Goal: Task Accomplishment & Management: Use online tool/utility

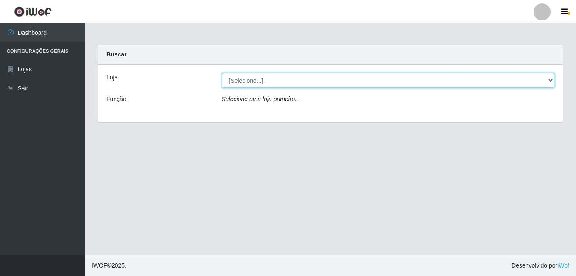
click at [380, 85] on select "[Selecione...] Ajubá Mercado" at bounding box center [388, 80] width 333 height 15
select select "402"
click at [222, 73] on select "[Selecione...] Ajubá Mercado" at bounding box center [388, 80] width 333 height 15
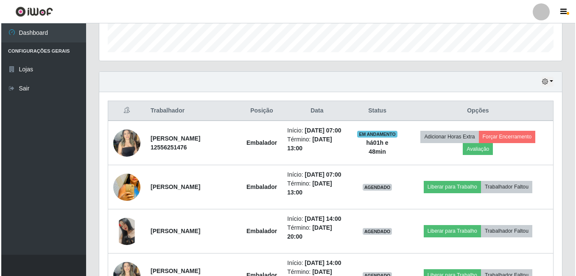
scroll to position [254, 0]
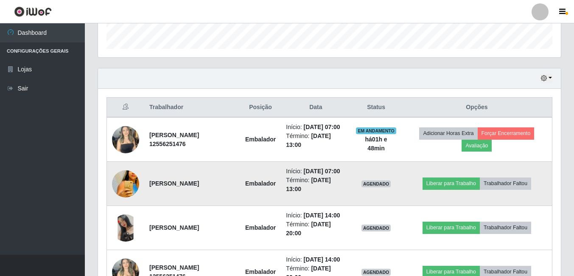
click at [123, 194] on img at bounding box center [125, 184] width 27 height 40
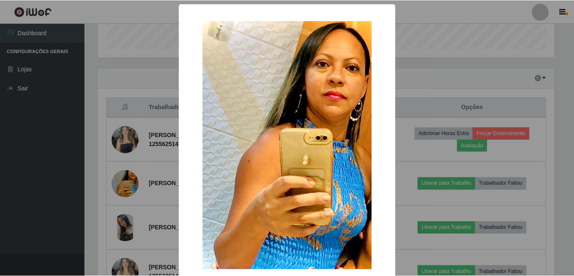
scroll to position [42, 0]
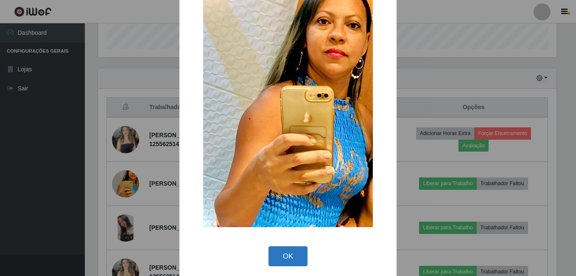
click at [279, 255] on button "OK" at bounding box center [287, 256] width 39 height 20
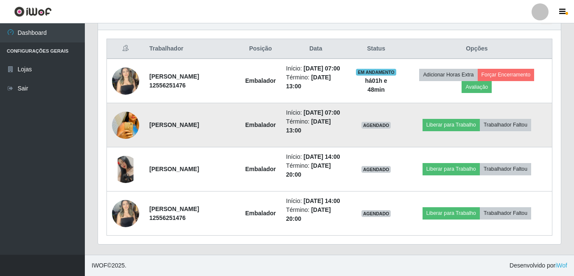
scroll to position [339, 0]
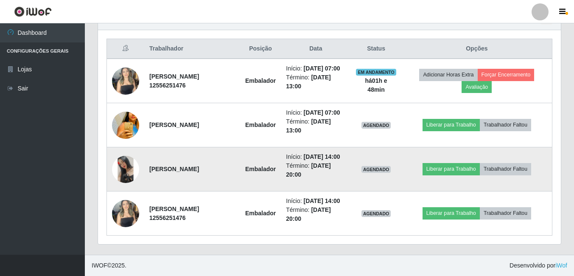
click at [131, 162] on img at bounding box center [125, 169] width 27 height 27
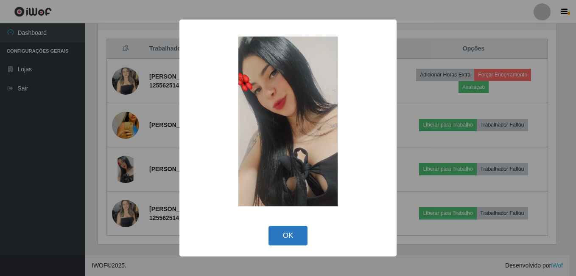
click at [290, 236] on button "OK" at bounding box center [287, 236] width 39 height 20
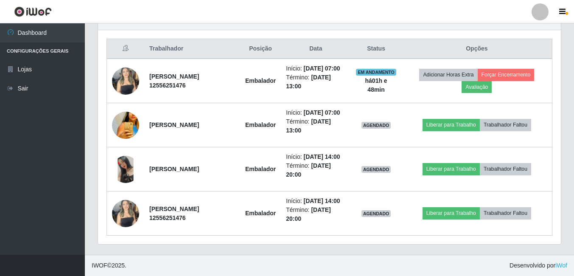
scroll to position [349, 0]
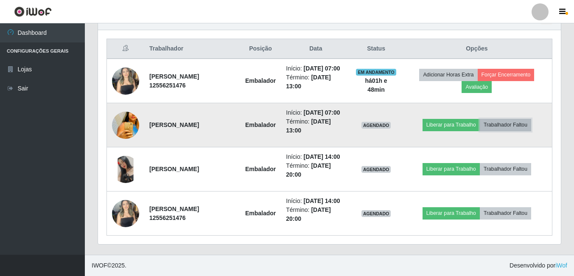
click at [516, 119] on button "Trabalhador Faltou" at bounding box center [505, 125] width 51 height 12
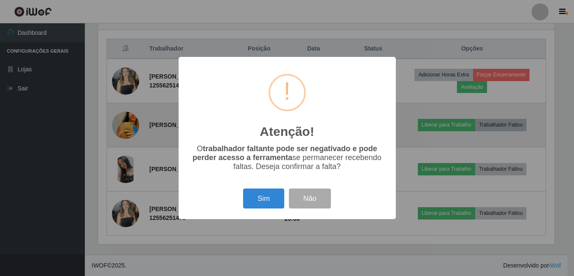
scroll to position [176, 458]
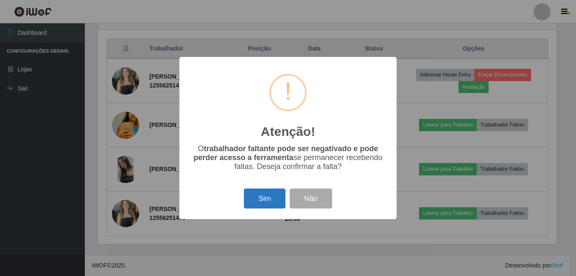
click at [271, 197] on button "Sim" at bounding box center [264, 198] width 41 height 20
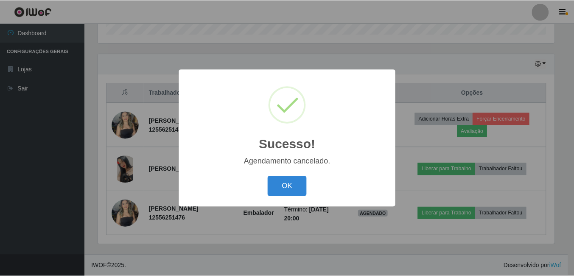
scroll to position [296, 0]
click at [280, 179] on button "OK" at bounding box center [287, 186] width 39 height 20
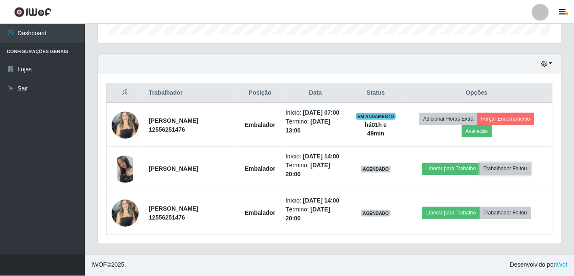
scroll to position [176, 463]
